Goal: Find specific page/section

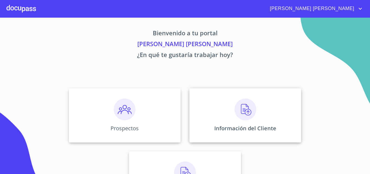
click at [249, 116] on img at bounding box center [246, 109] width 22 height 22
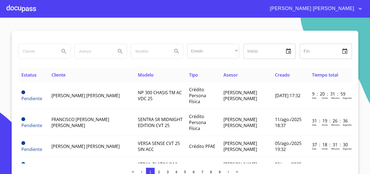
click at [30, 51] on input "search" at bounding box center [36, 51] width 37 height 15
type input "[PERSON_NAME]"
click at [64, 52] on icon "Search" at bounding box center [64, 51] width 7 height 7
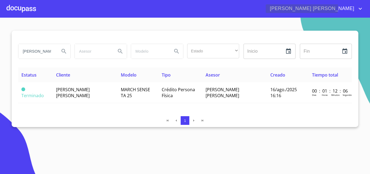
click at [358, 7] on icon "account of current user" at bounding box center [360, 8] width 7 height 7
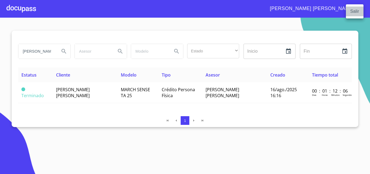
click at [355, 12] on li "Salir" at bounding box center [355, 12] width 18 height 10
